Goal: Information Seeking & Learning: Learn about a topic

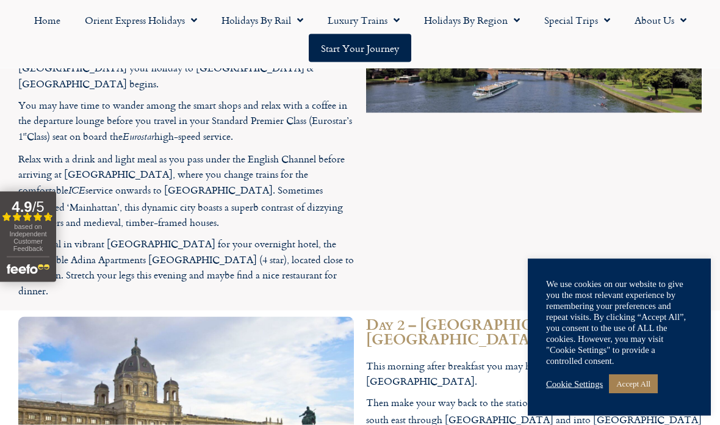
scroll to position [1394, 0]
click at [650, 310] on div "Day 2 – Frankfurt to Vienna This morning after breakfast you may have time for …" at bounding box center [534, 419] width 348 height 219
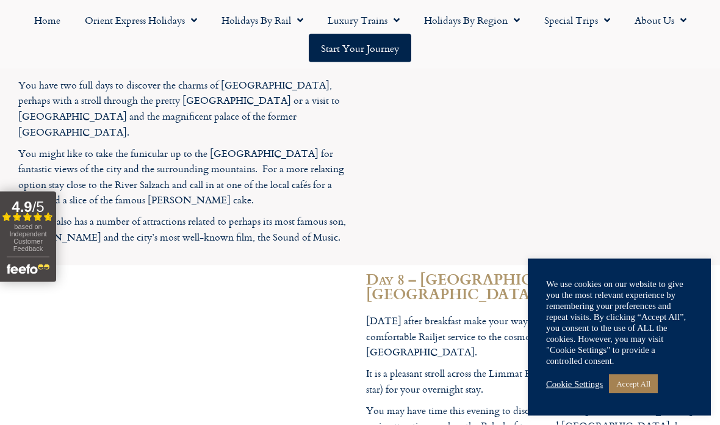
scroll to position [2425, 0]
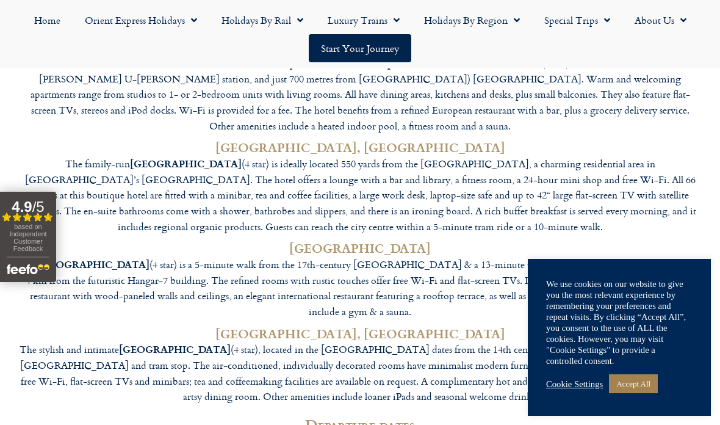
scroll to position [3360, 0]
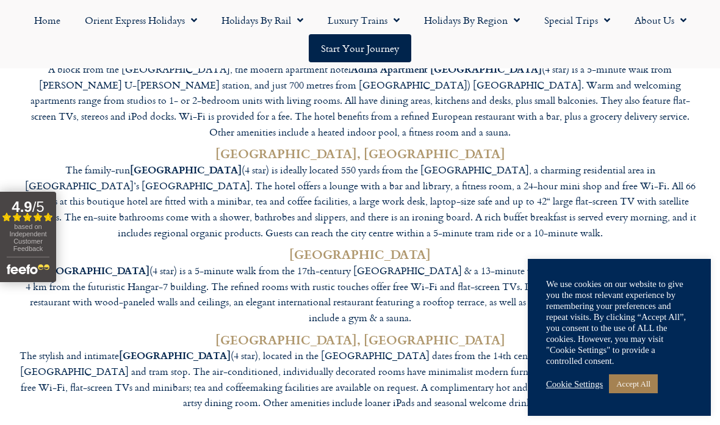
click at [590, 390] on link "Cookie Settings" at bounding box center [574, 384] width 57 height 11
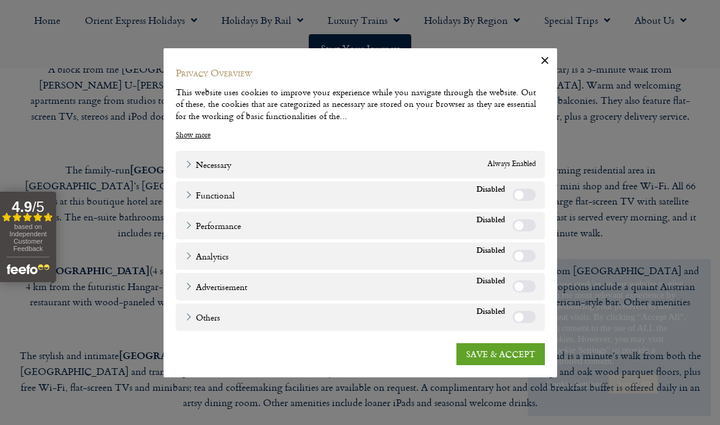
click at [510, 364] on link "SAVE & ACCEPT" at bounding box center [501, 353] width 89 height 22
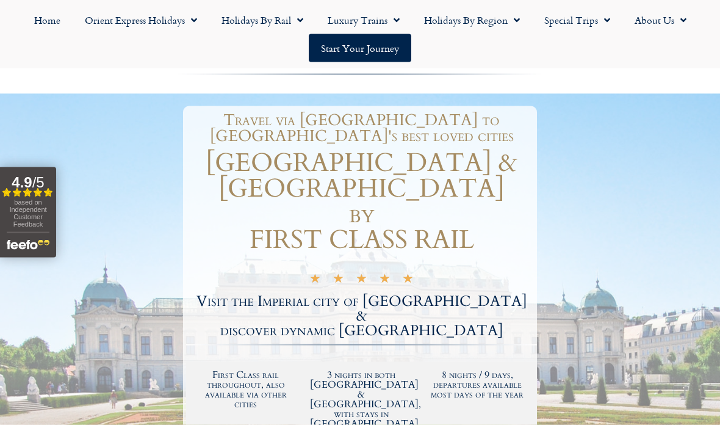
scroll to position [0, 0]
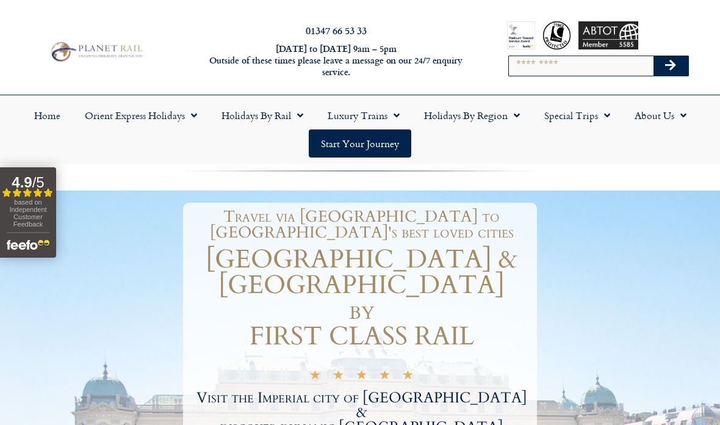
click at [607, 121] on span "Menu" at bounding box center [604, 115] width 12 height 22
click at [601, 145] on link "Latest Experiences" at bounding box center [591, 143] width 118 height 28
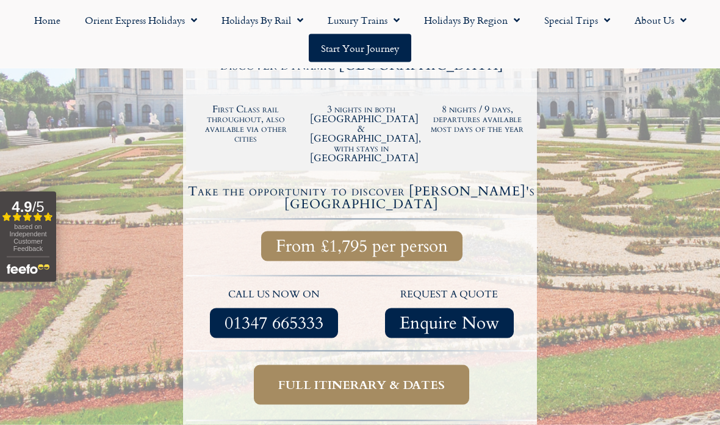
scroll to position [363, 0]
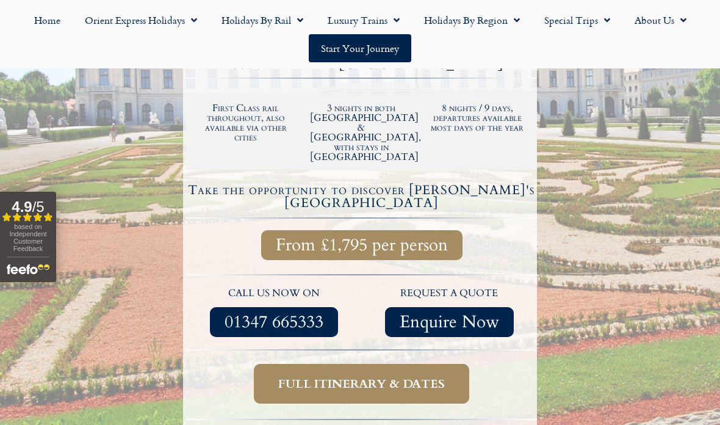
click at [431, 376] on span "Full itinerary & dates" at bounding box center [361, 383] width 167 height 15
click at [362, 376] on span "Full itinerary & dates" at bounding box center [361, 383] width 167 height 15
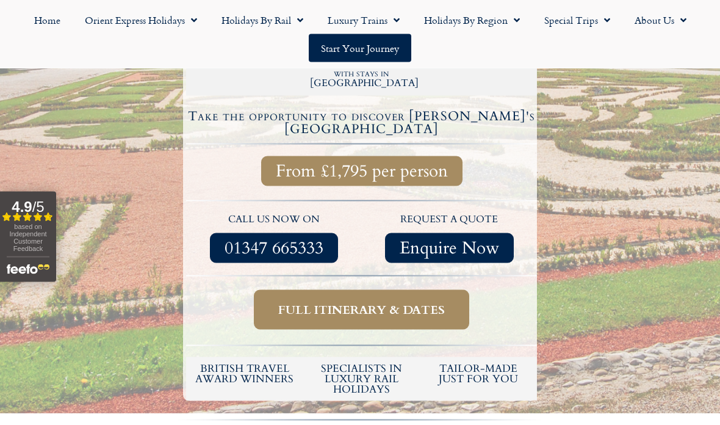
scroll to position [438, 0]
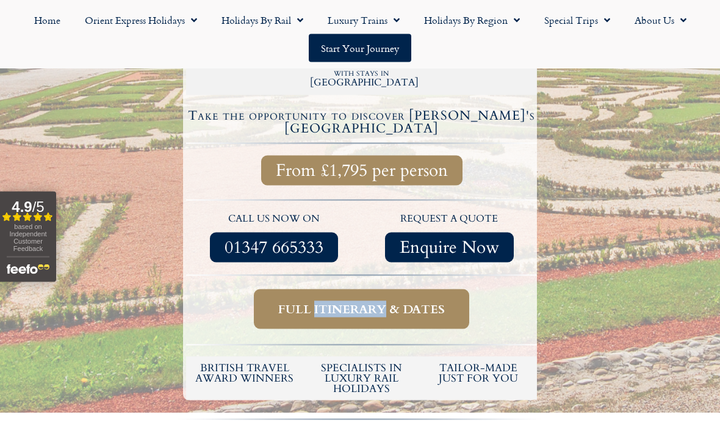
click at [420, 302] on span "Full itinerary & dates" at bounding box center [361, 309] width 167 height 15
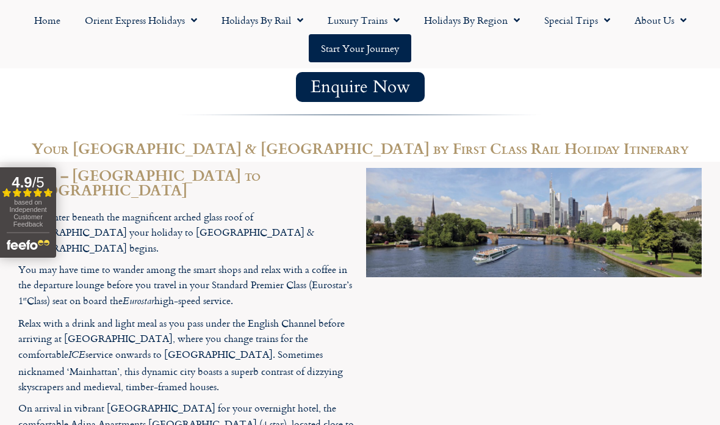
scroll to position [1209, 0]
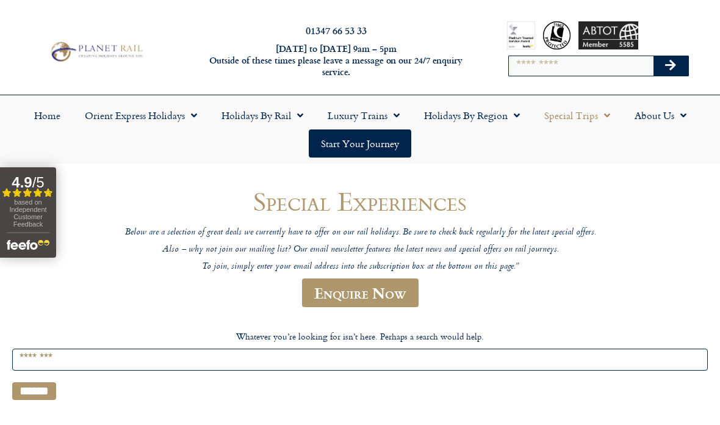
click at [631, 239] on header "Special Experiences Below are a selection of great deals we currently have to o…" at bounding box center [360, 253] width 586 height 132
click at [394, 110] on span "Menu" at bounding box center [394, 115] width 12 height 22
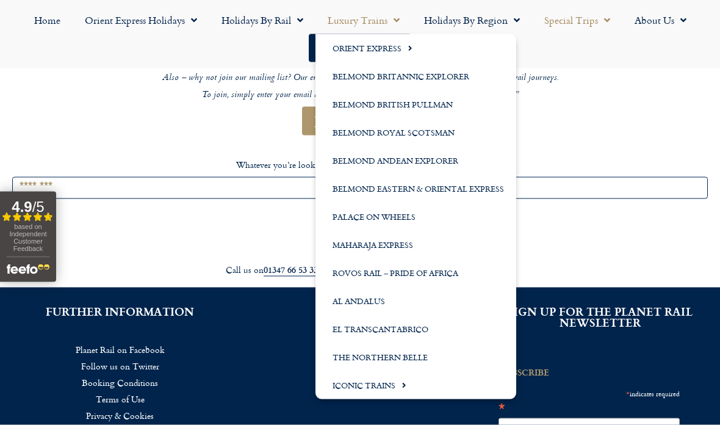
scroll to position [172, 0]
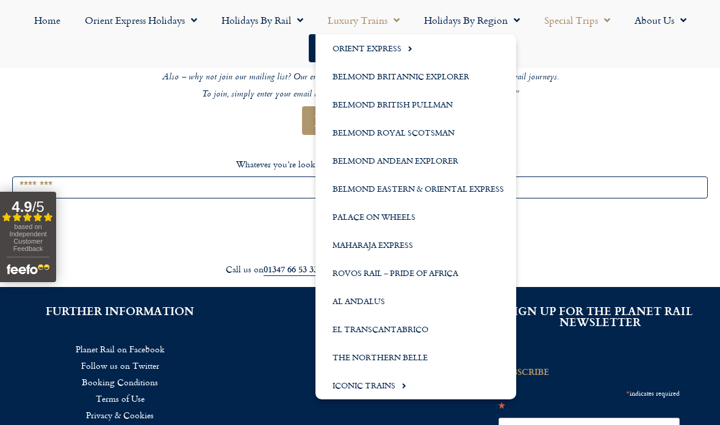
click at [404, 386] on span "Menu" at bounding box center [401, 385] width 11 height 20
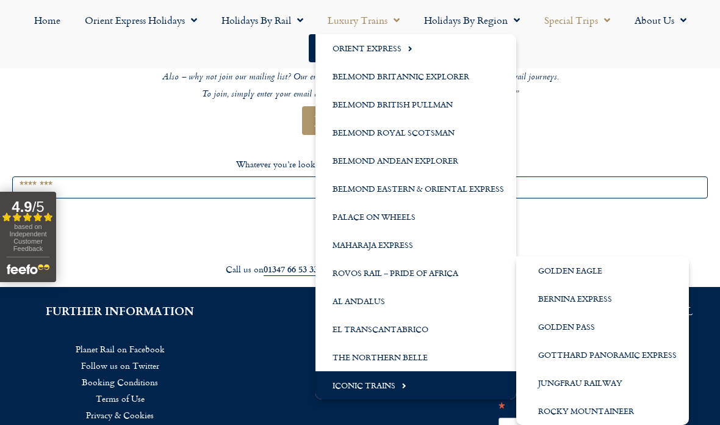
click at [197, 127] on header "Special Experiences Below are a selection of great deals we currently have to o…" at bounding box center [360, 81] width 586 height 132
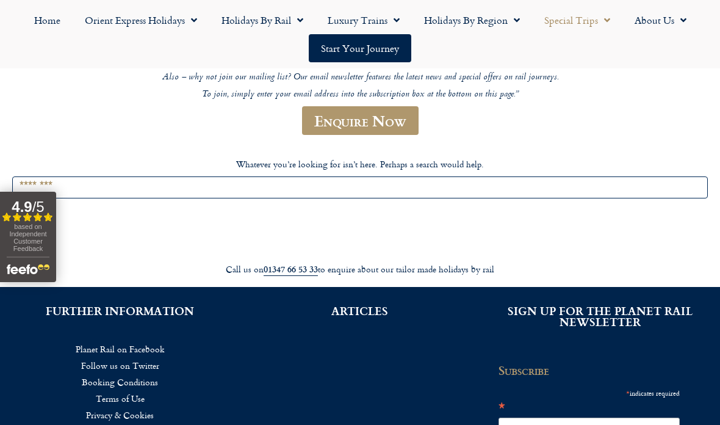
click at [305, 18] on link "Holidays by Rail" at bounding box center [262, 20] width 106 height 28
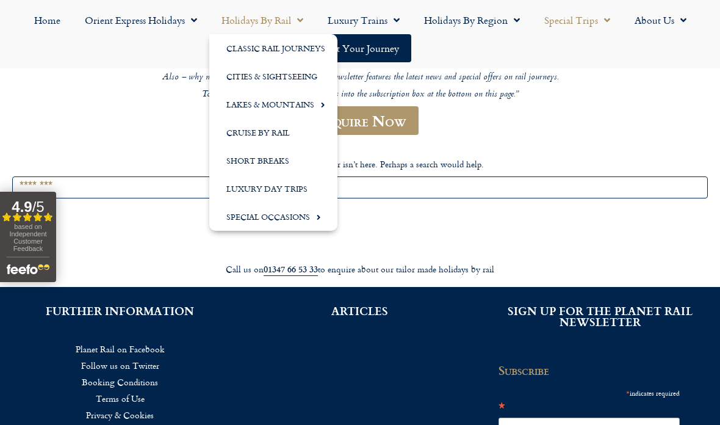
click at [192, 18] on span "Menu" at bounding box center [191, 20] width 12 height 22
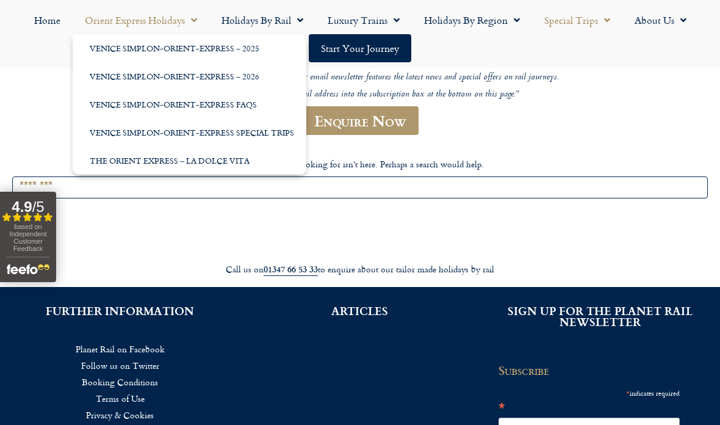
click at [295, 23] on span "Menu" at bounding box center [297, 20] width 12 height 22
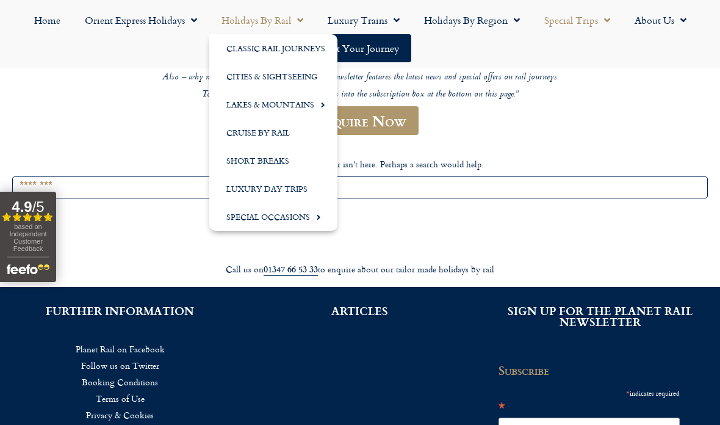
click at [41, 19] on link "Home" at bounding box center [47, 20] width 51 height 28
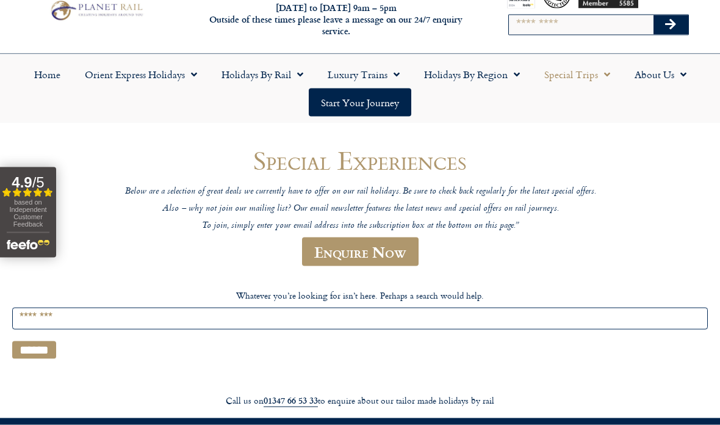
scroll to position [0, 0]
